Goal: Information Seeking & Learning: Learn about a topic

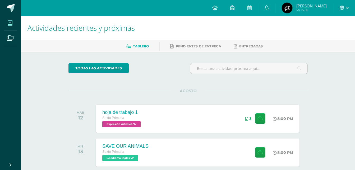
click at [7, 22] on span at bounding box center [10, 23] width 12 height 12
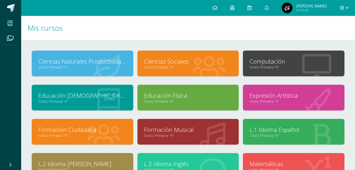
click at [288, 103] on link "Sexto Primaria "A"" at bounding box center [293, 101] width 88 height 5
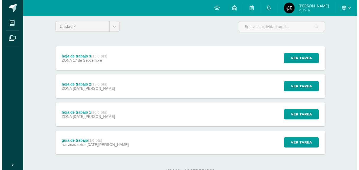
scroll to position [42, 0]
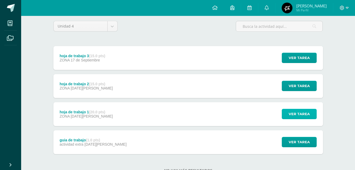
click at [295, 117] on span "Ver tarea" at bounding box center [298, 114] width 21 height 10
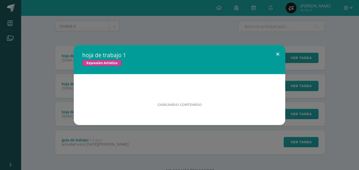
click at [274, 48] on button at bounding box center [277, 54] width 15 height 18
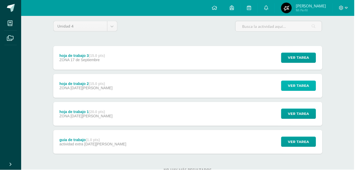
click at [295, 90] on span "Ver tarea" at bounding box center [298, 86] width 21 height 10
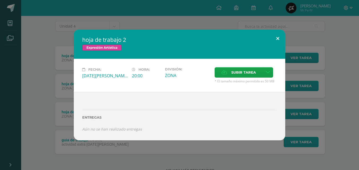
click at [282, 44] on button at bounding box center [277, 39] width 15 height 18
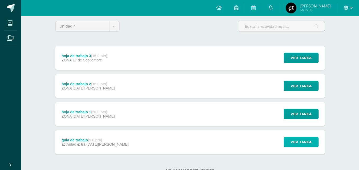
click at [302, 143] on span "Ver tarea" at bounding box center [300, 142] width 21 height 10
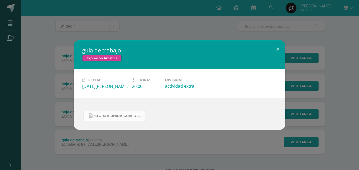
click at [122, 116] on span "6to 4ta unida guia de trabajo expresion.pdf" at bounding box center [118, 116] width 48 height 4
click at [279, 45] on button at bounding box center [277, 49] width 15 height 18
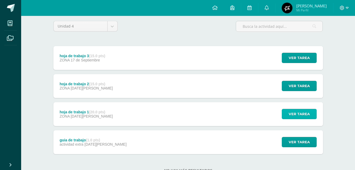
click at [288, 115] on button "Ver tarea" at bounding box center [299, 114] width 35 height 10
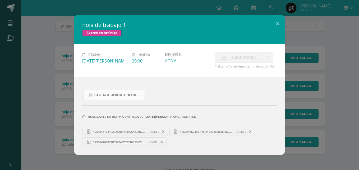
click at [132, 95] on span "6to 4ta unidad hoja de trabajo expresion.pdf" at bounding box center [118, 95] width 48 height 4
